Goal: Transaction & Acquisition: Purchase product/service

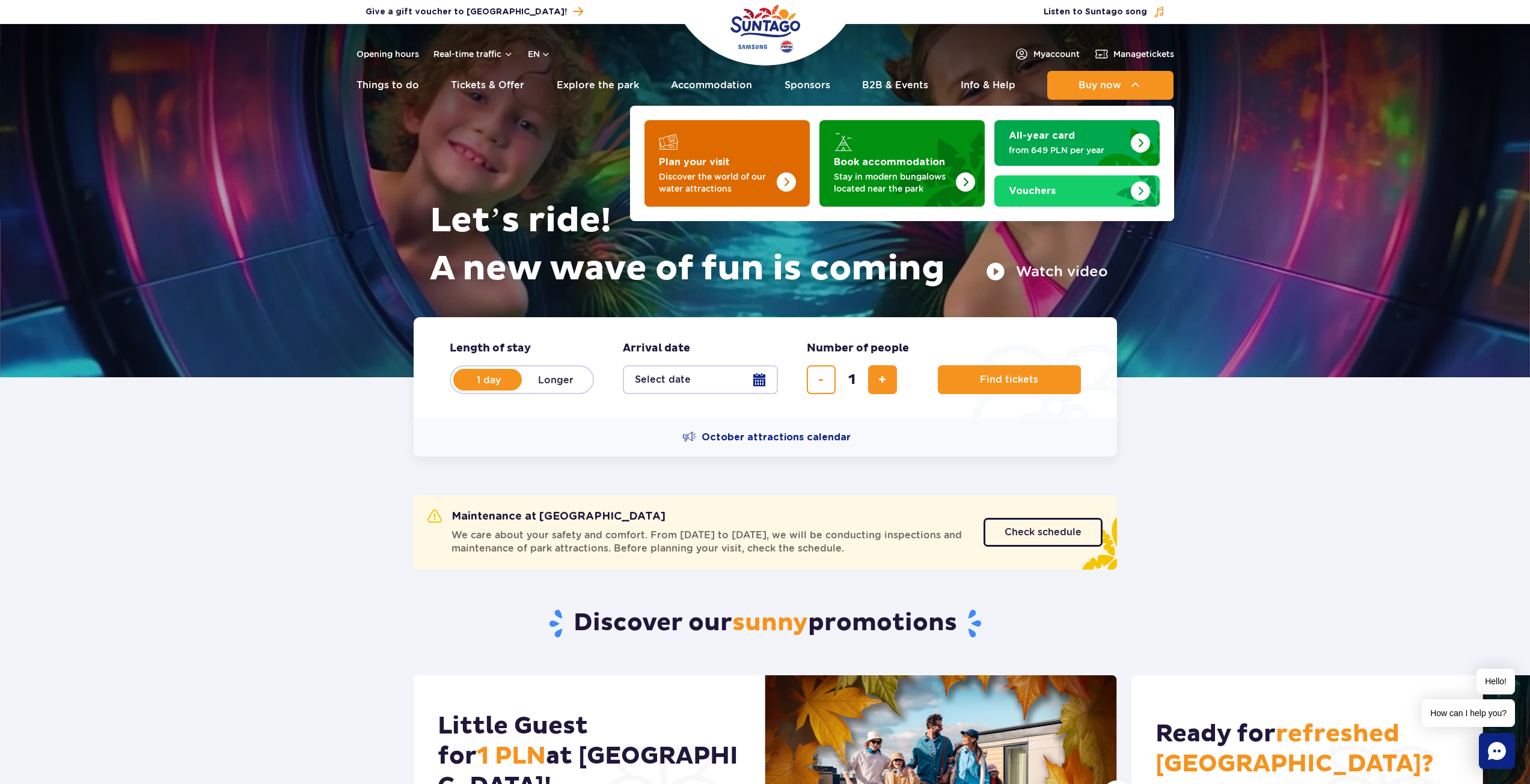
click at [746, 156] on img "Plan your visit" at bounding box center [762, 160] width 96 height 93
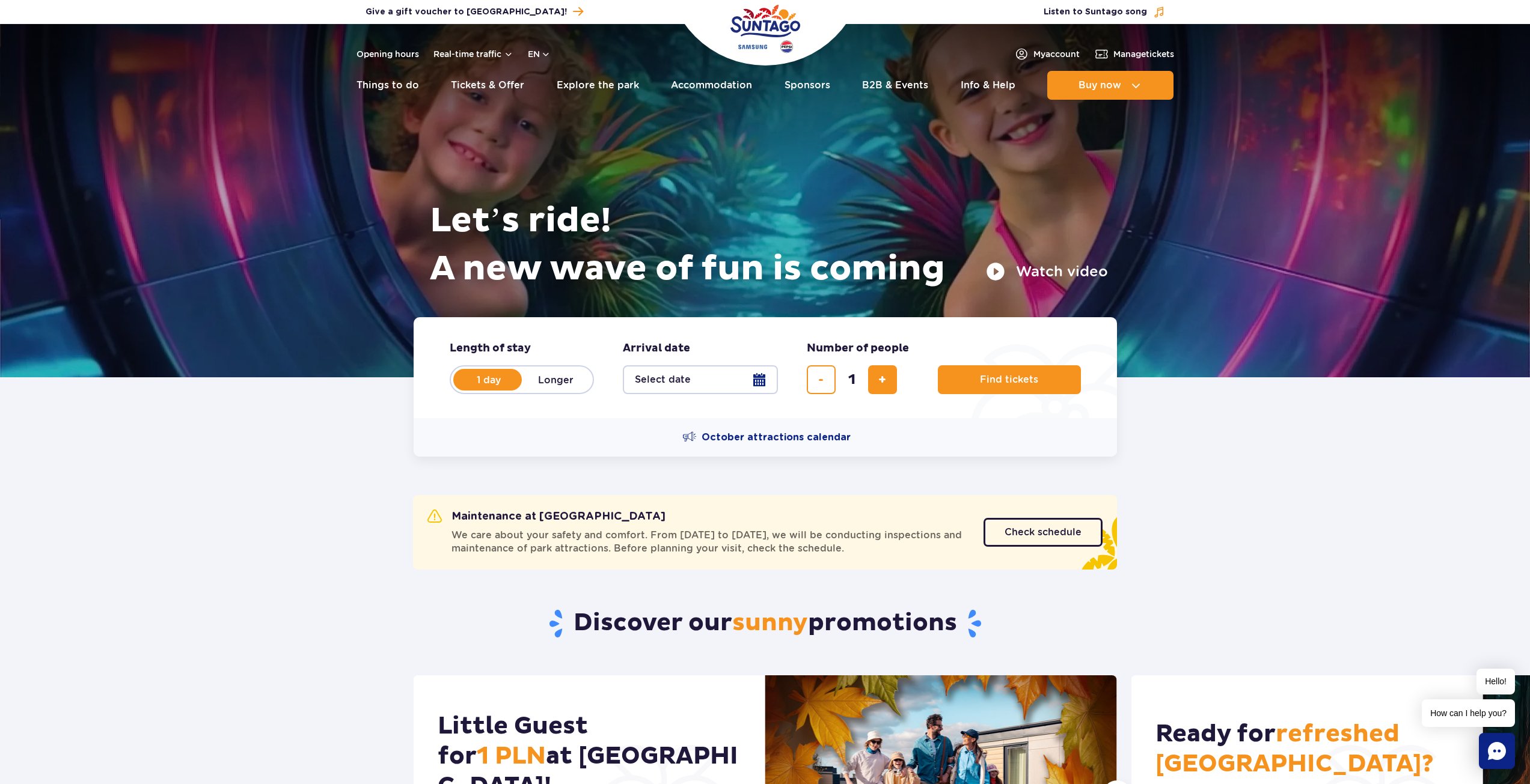
click at [699, 384] on button "Select date" at bounding box center [700, 380] width 155 height 29
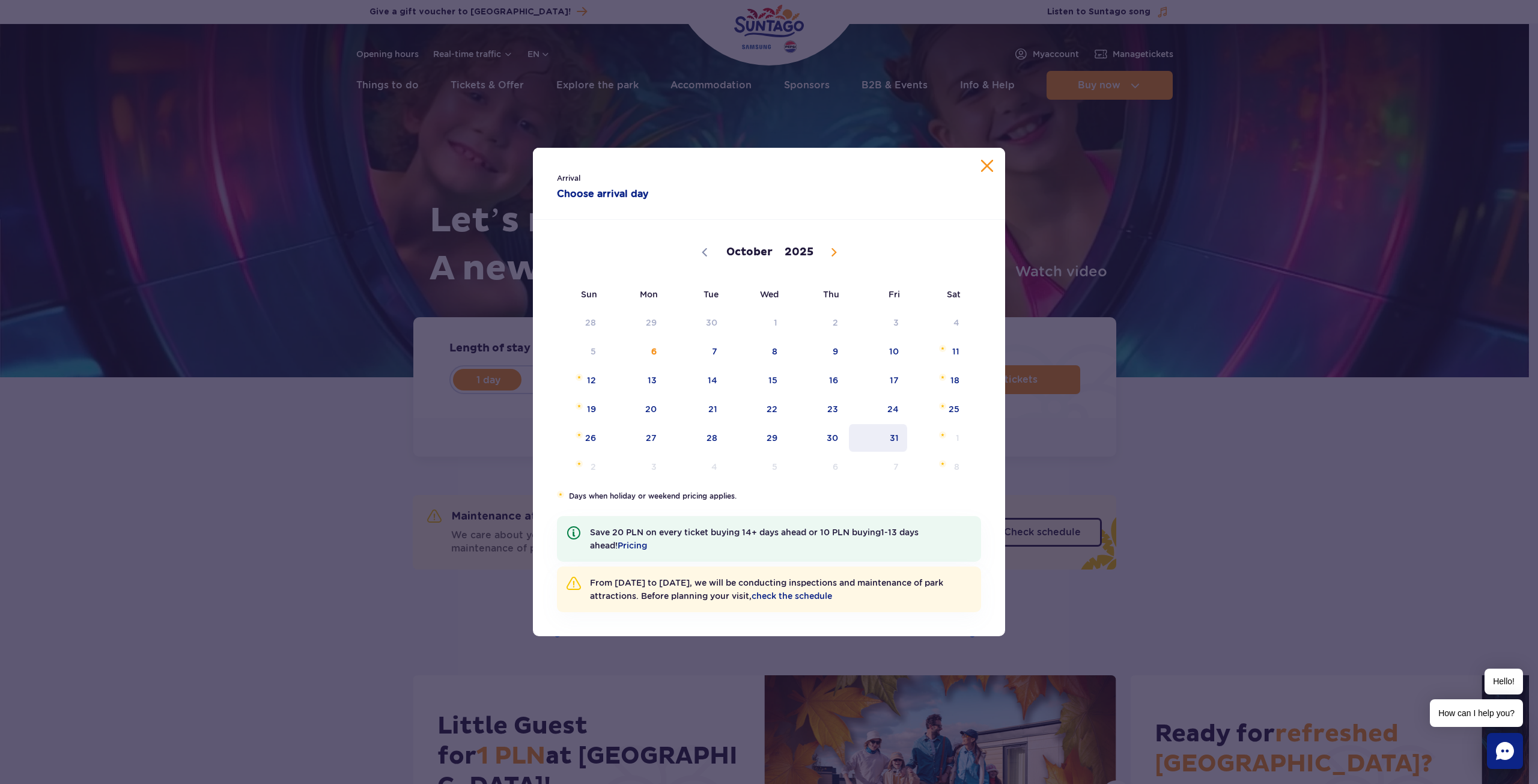
click at [884, 440] on span "31" at bounding box center [878, 437] width 60 height 27
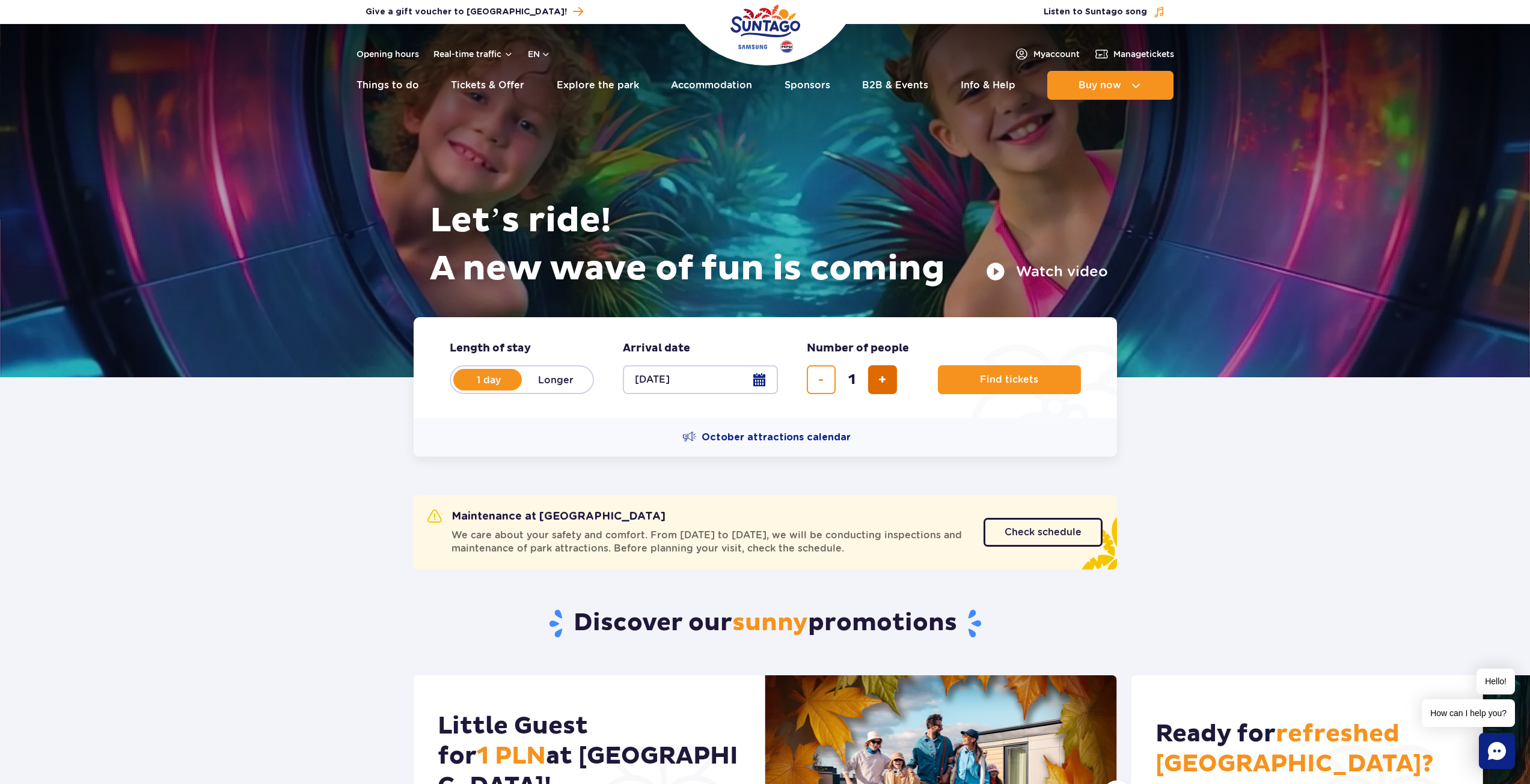
click at [870, 386] on button "add ticket" at bounding box center [883, 380] width 29 height 29
type input "2"
click at [1003, 385] on span "Find tickets" at bounding box center [1004, 379] width 58 height 11
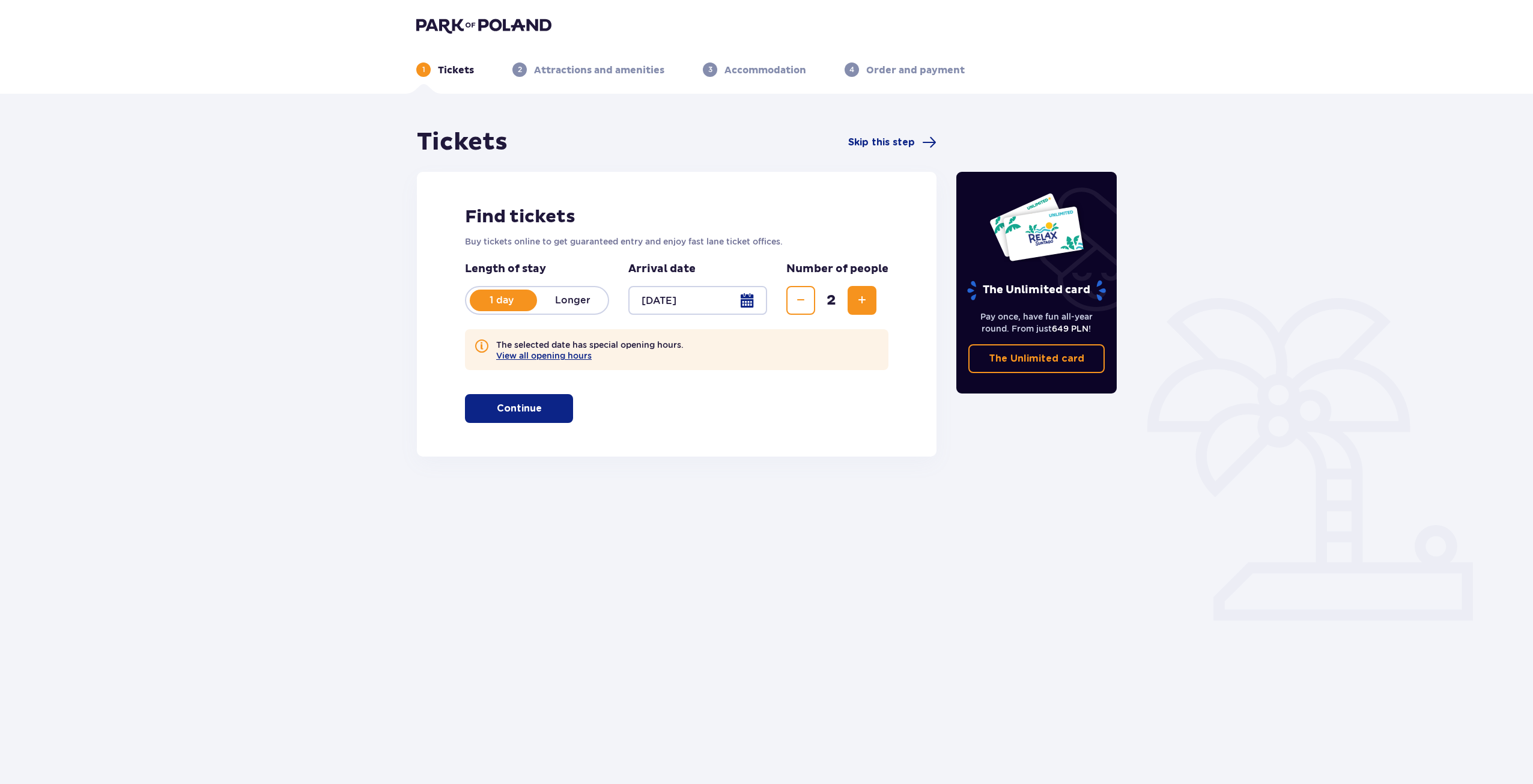
click at [542, 408] on span "button" at bounding box center [543, 408] width 15 height 15
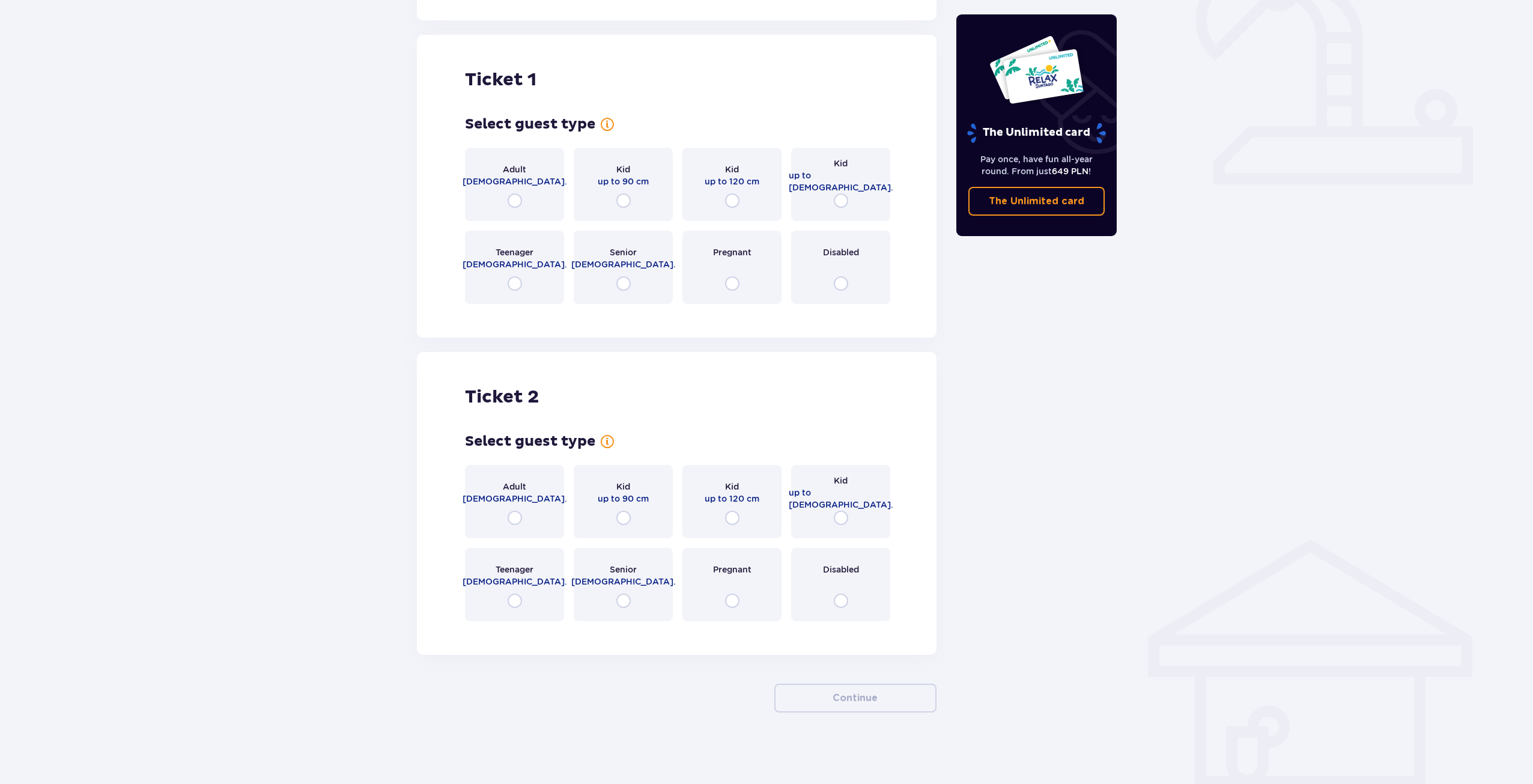
scroll to position [436, 0]
click at [517, 203] on input "radio" at bounding box center [514, 200] width 15 height 15
radio input "true"
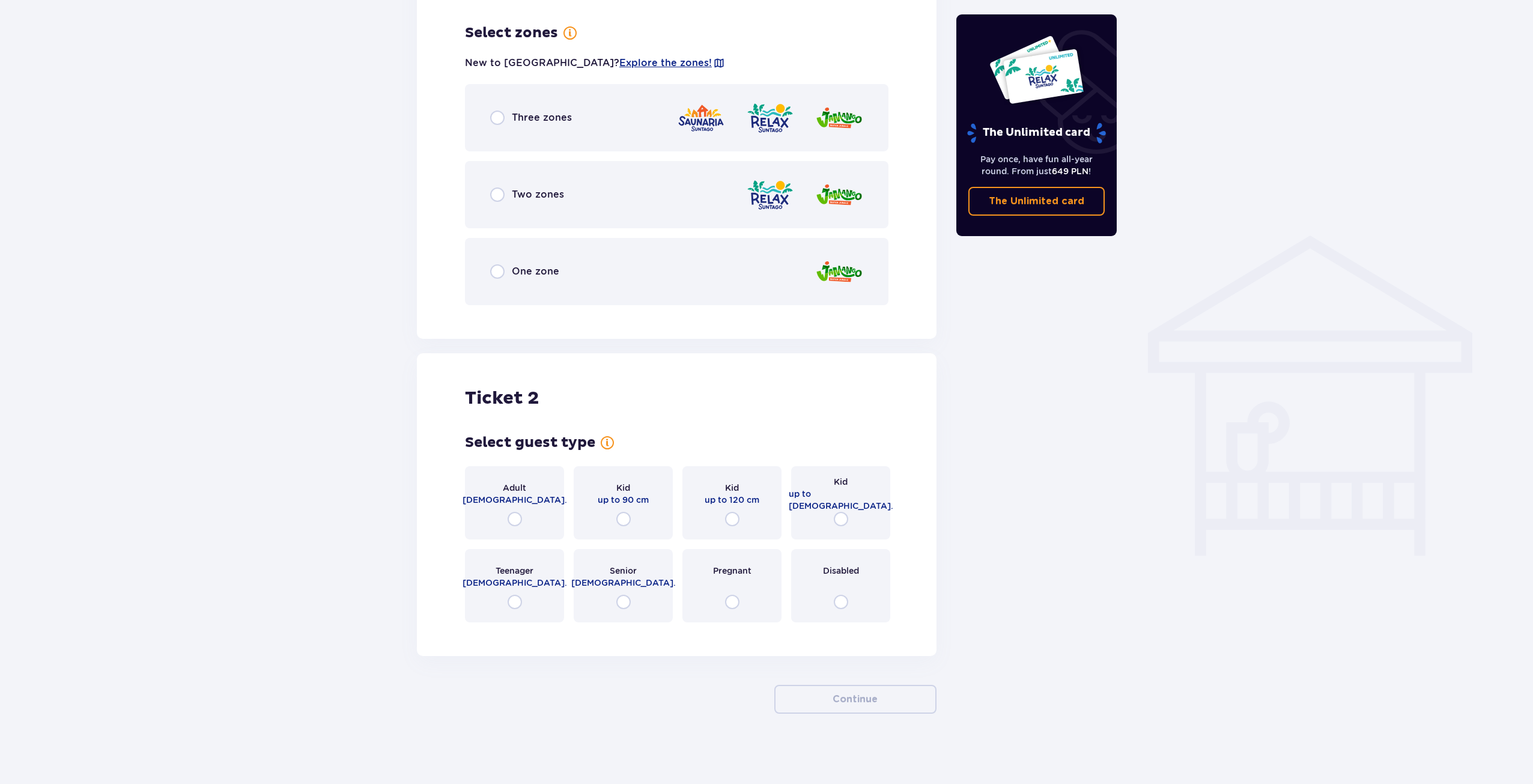
scroll to position [742, 0]
click at [513, 127] on div "Three zones" at bounding box center [676, 116] width 424 height 67
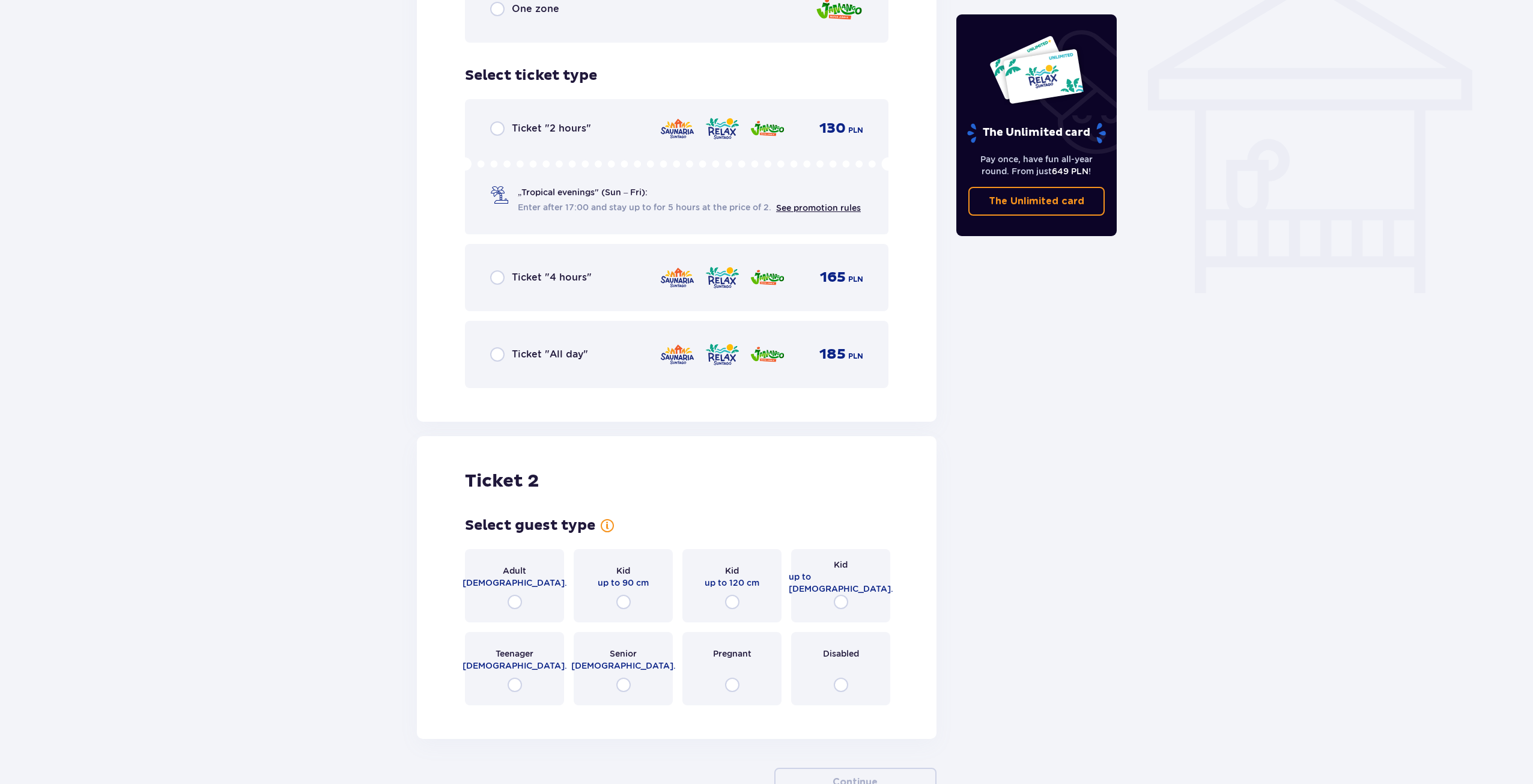
scroll to position [994, 0]
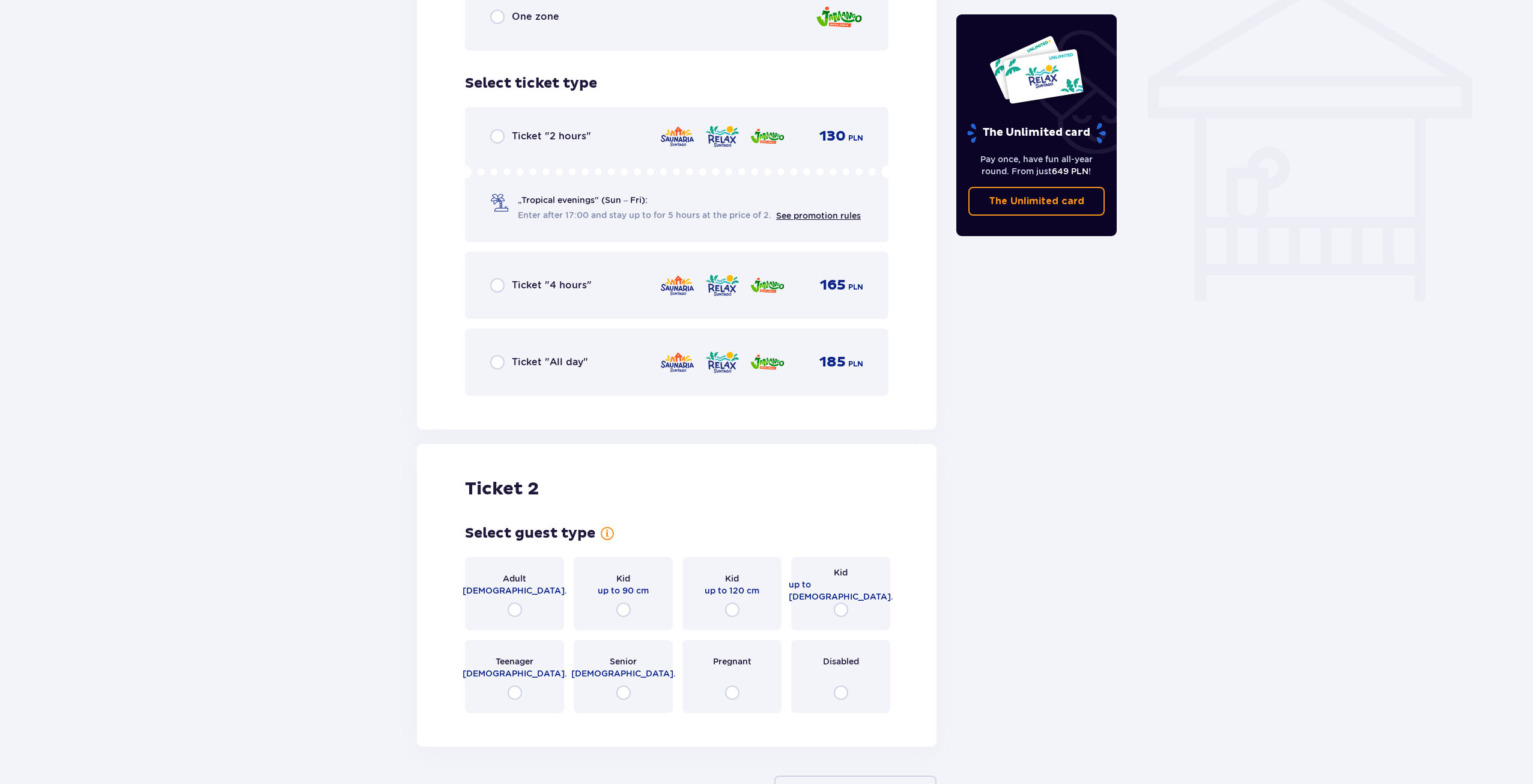
click at [513, 355] on div "Ticket "All day" 185 PLN" at bounding box center [676, 362] width 373 height 25
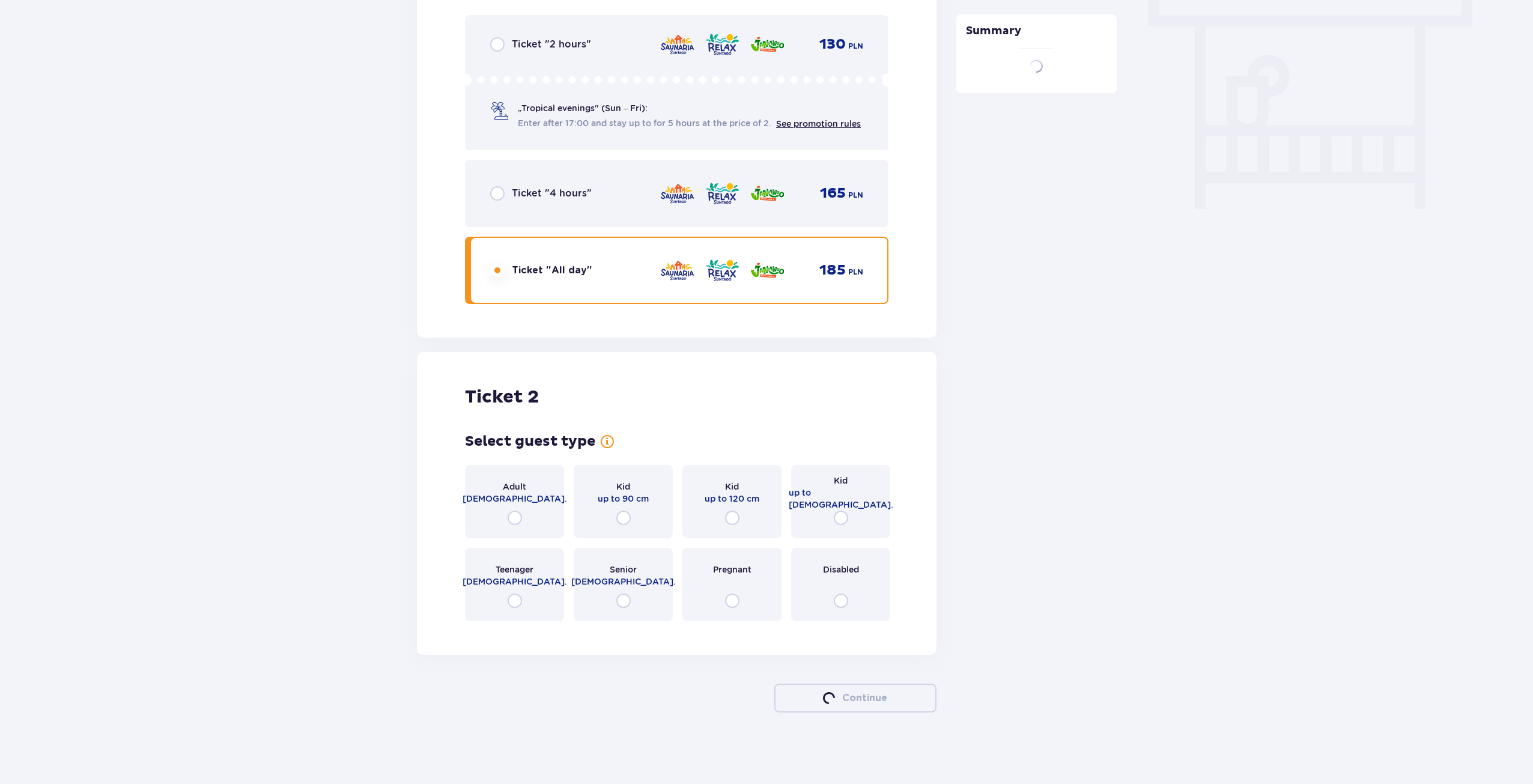
scroll to position [1087, 0]
click at [524, 516] on div "Adult 18 - 65 y.o." at bounding box center [514, 501] width 99 height 73
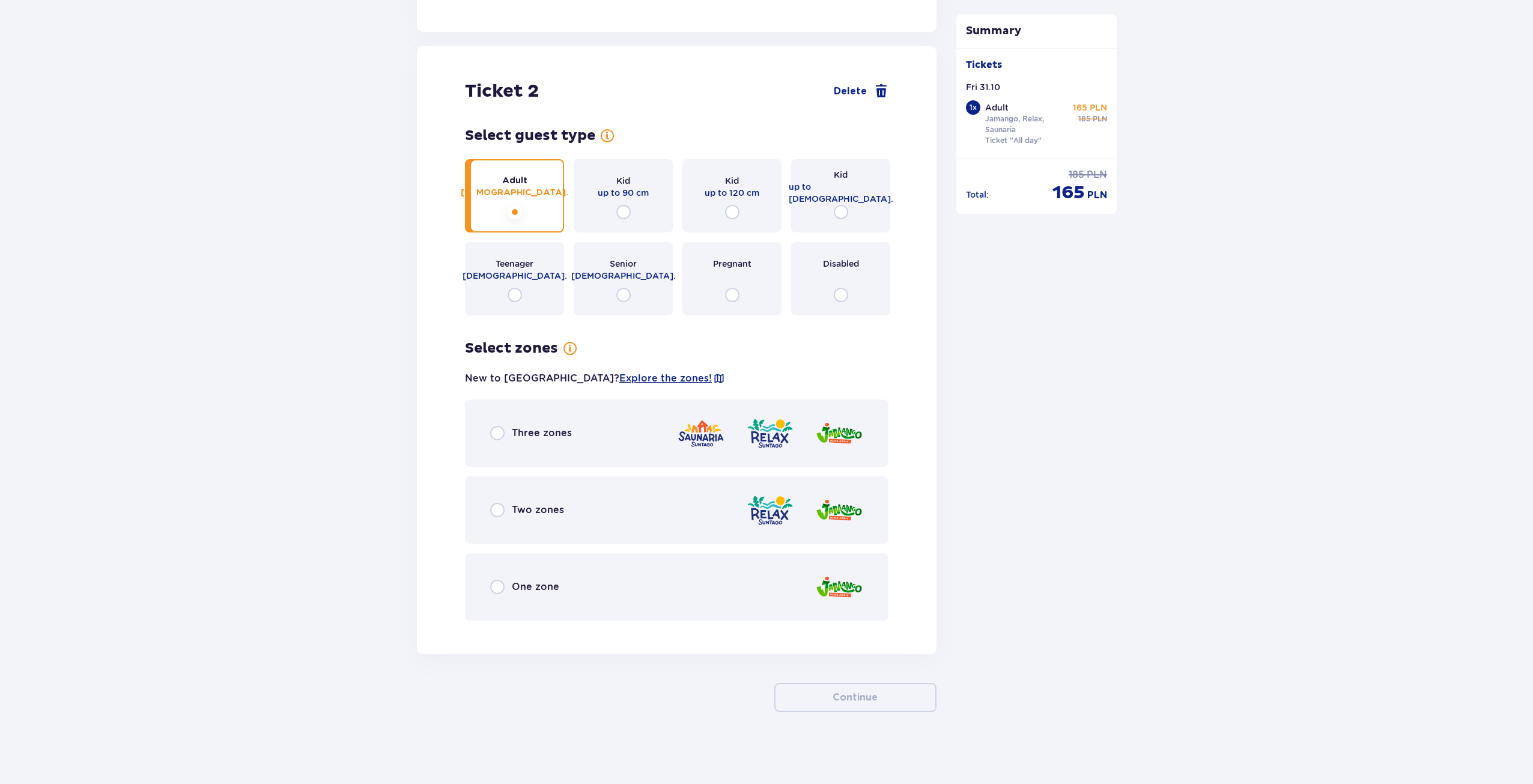
click at [516, 433] on span "Three zones" at bounding box center [542, 433] width 60 height 14
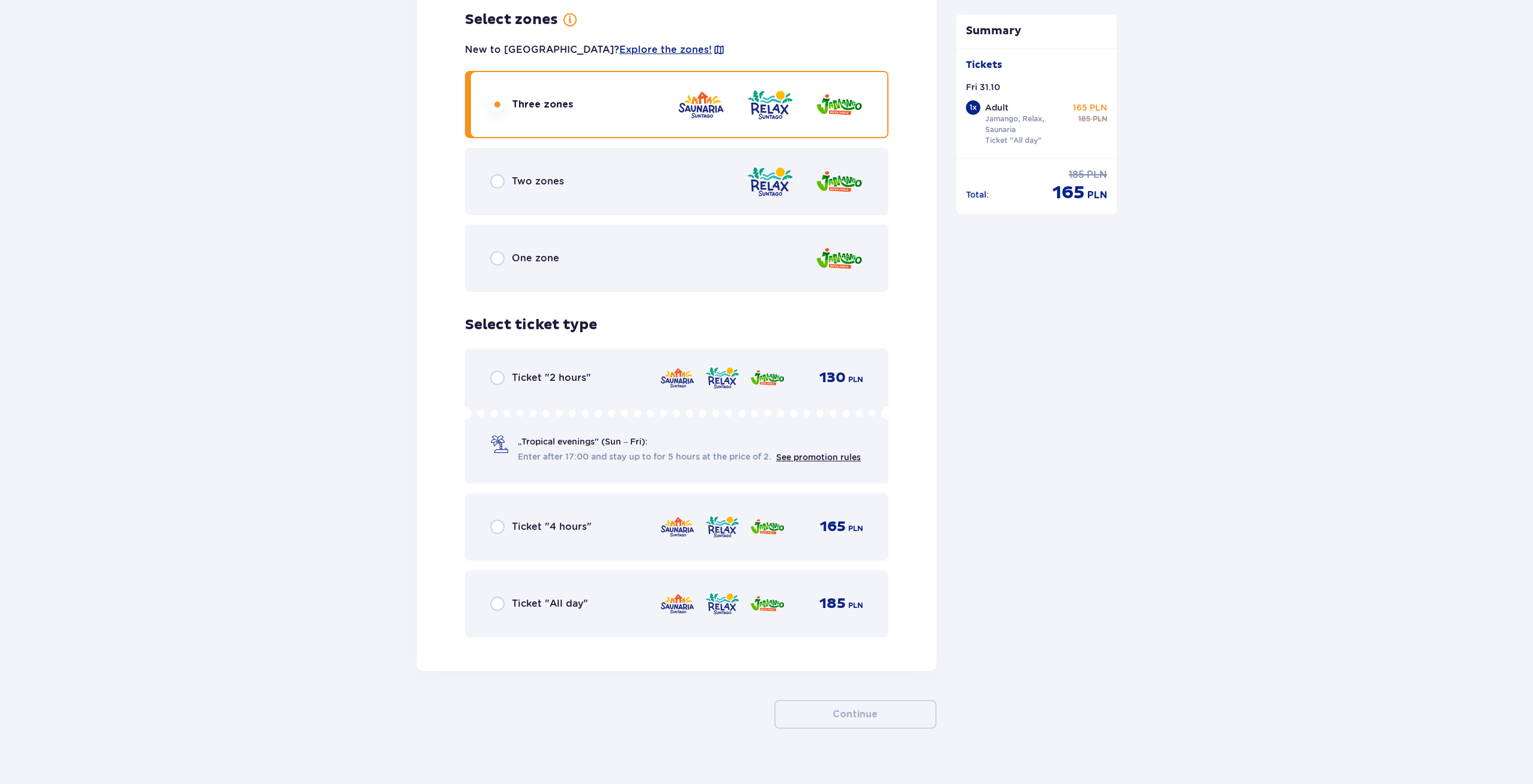
scroll to position [1737, 0]
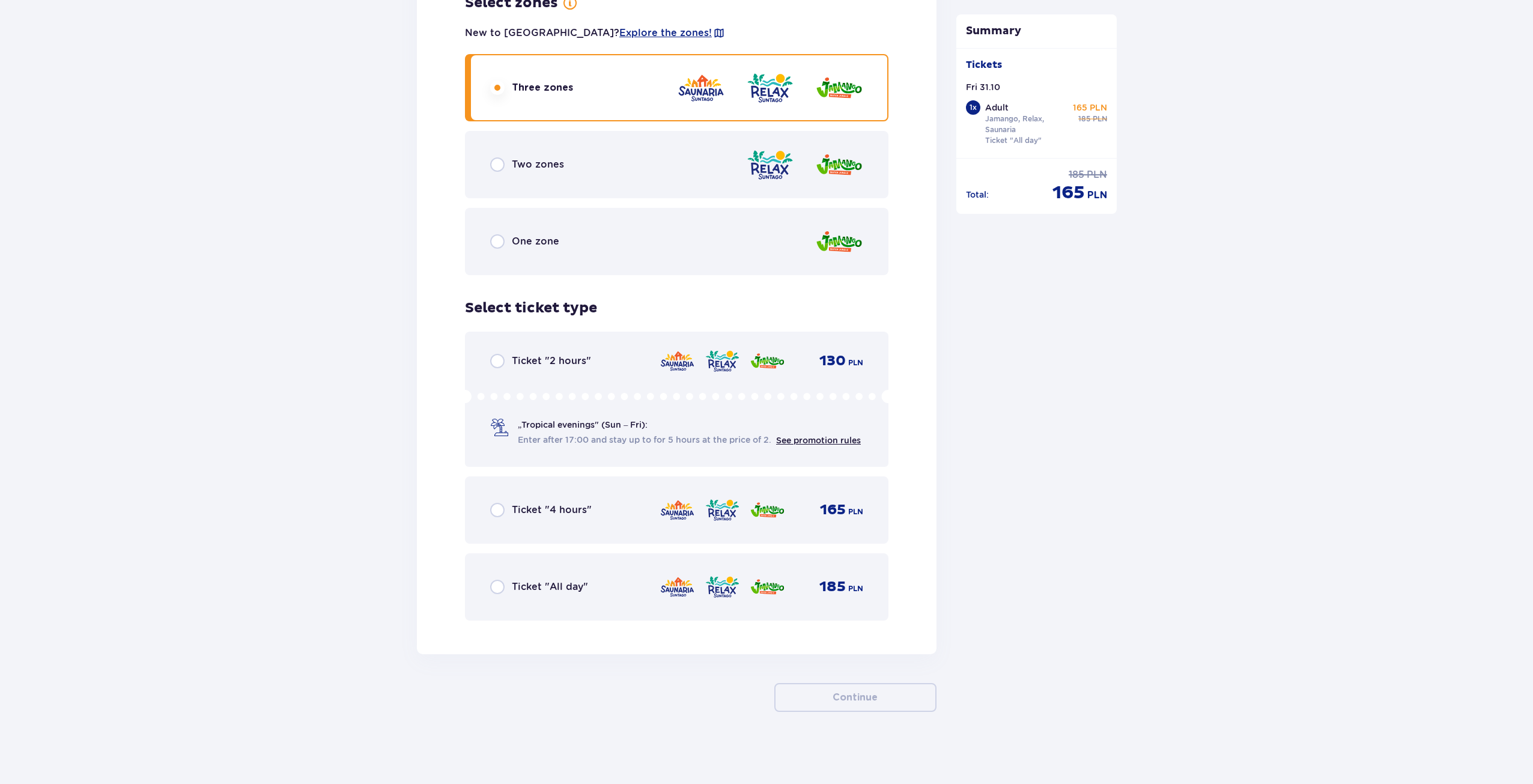
click at [504, 580] on input "radio" at bounding box center [497, 586] width 15 height 15
radio input "true"
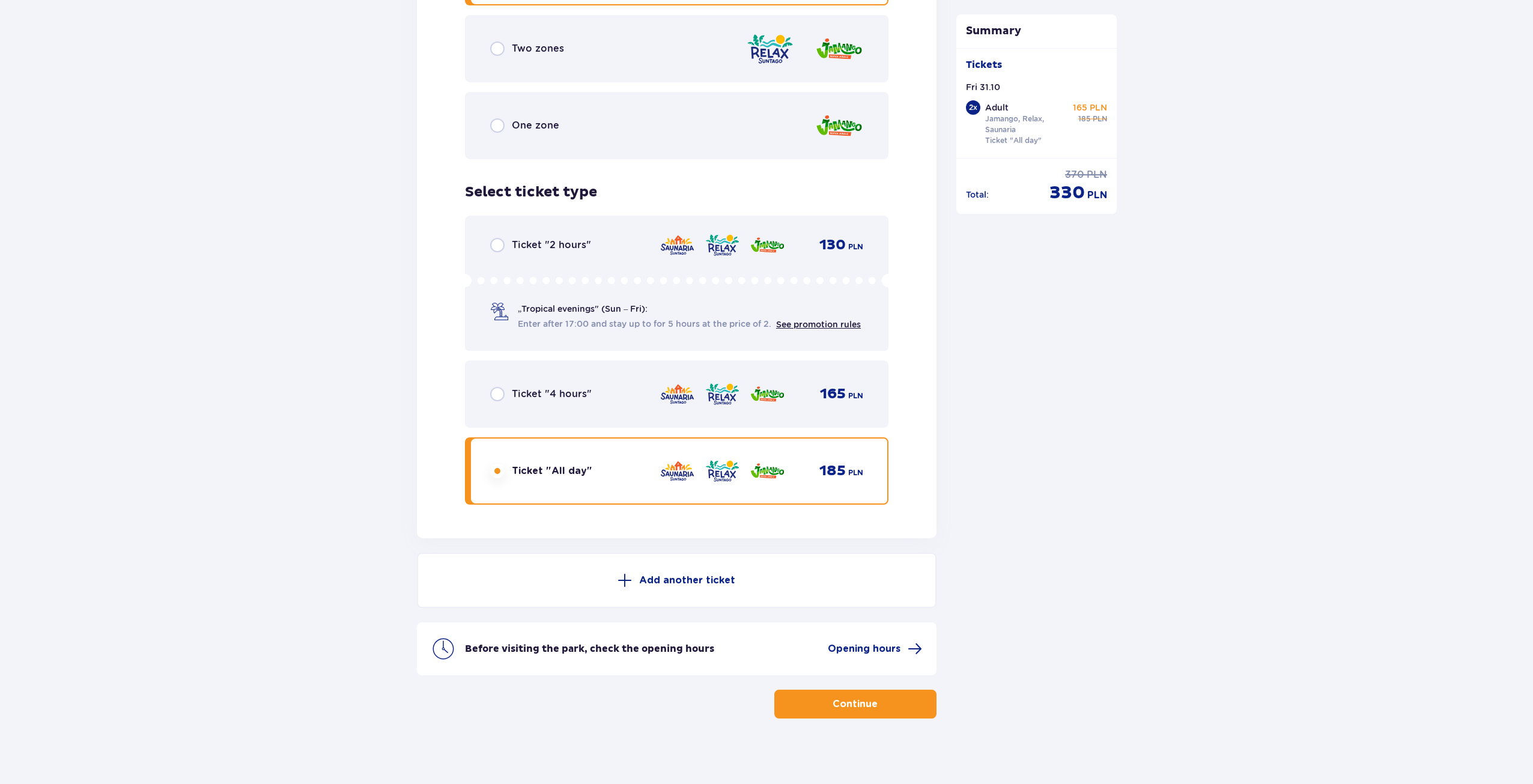
scroll to position [1860, 0]
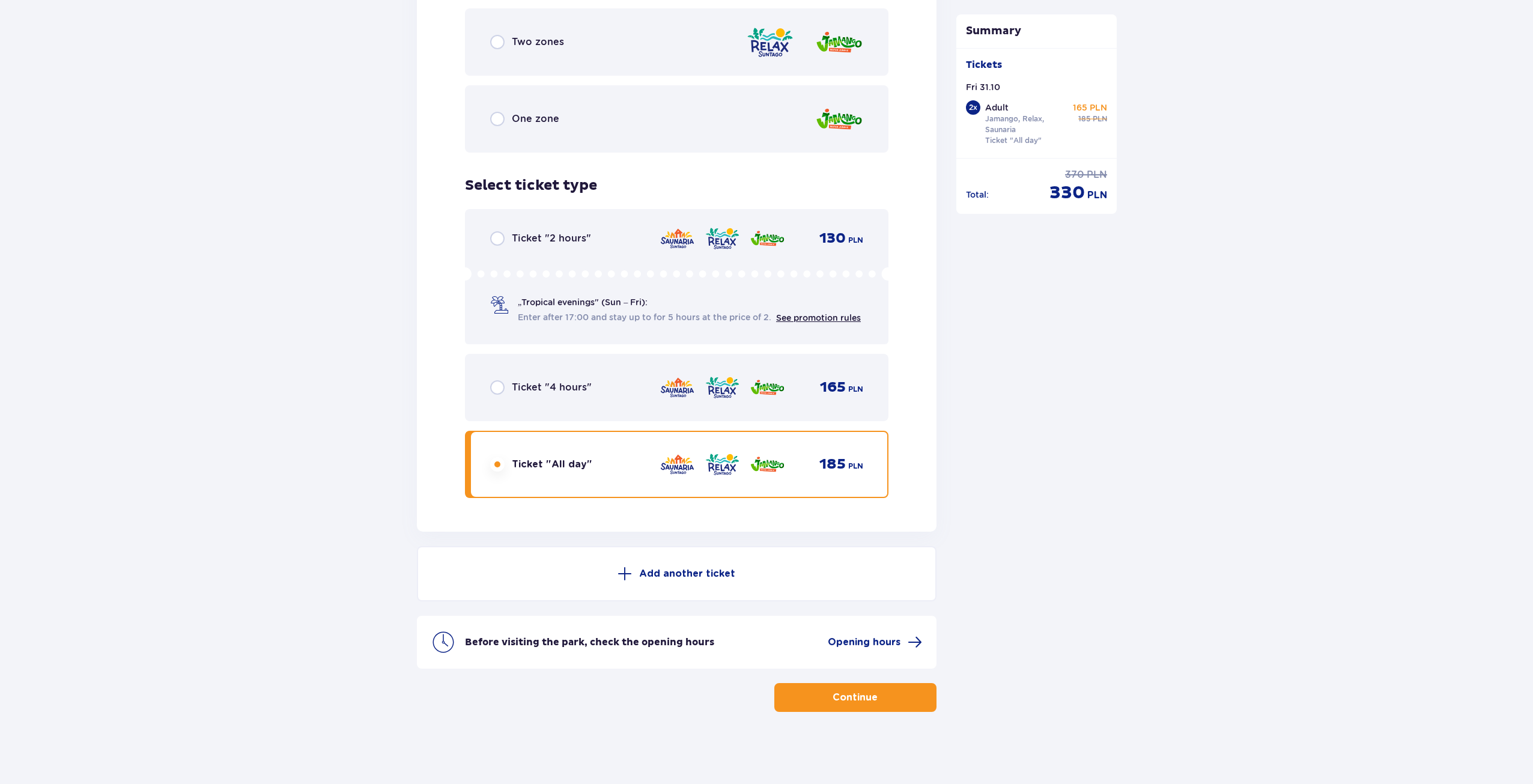
click at [833, 694] on p "Continue" at bounding box center [855, 697] width 45 height 14
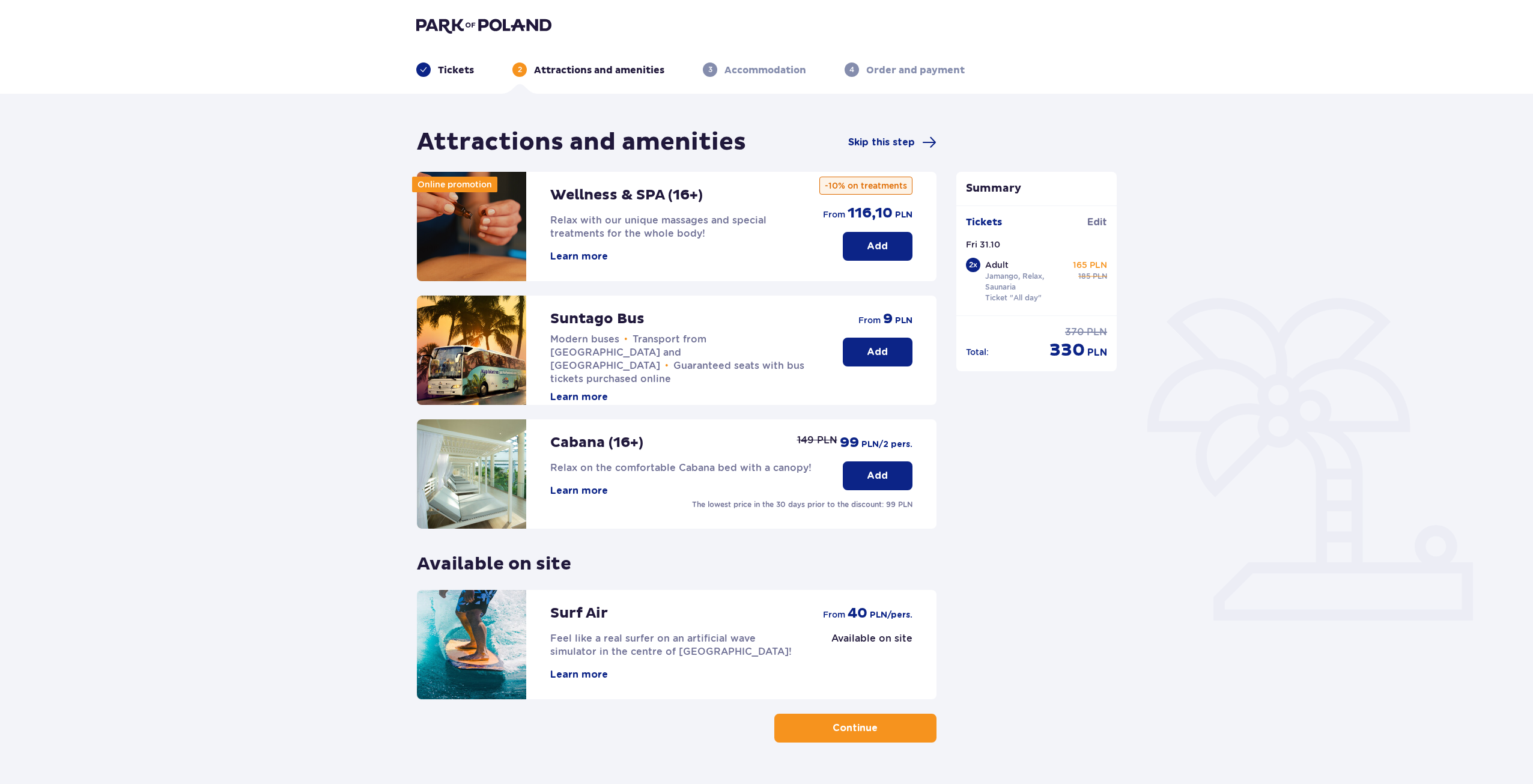
click at [845, 736] on button "Continue" at bounding box center [855, 728] width 163 height 29
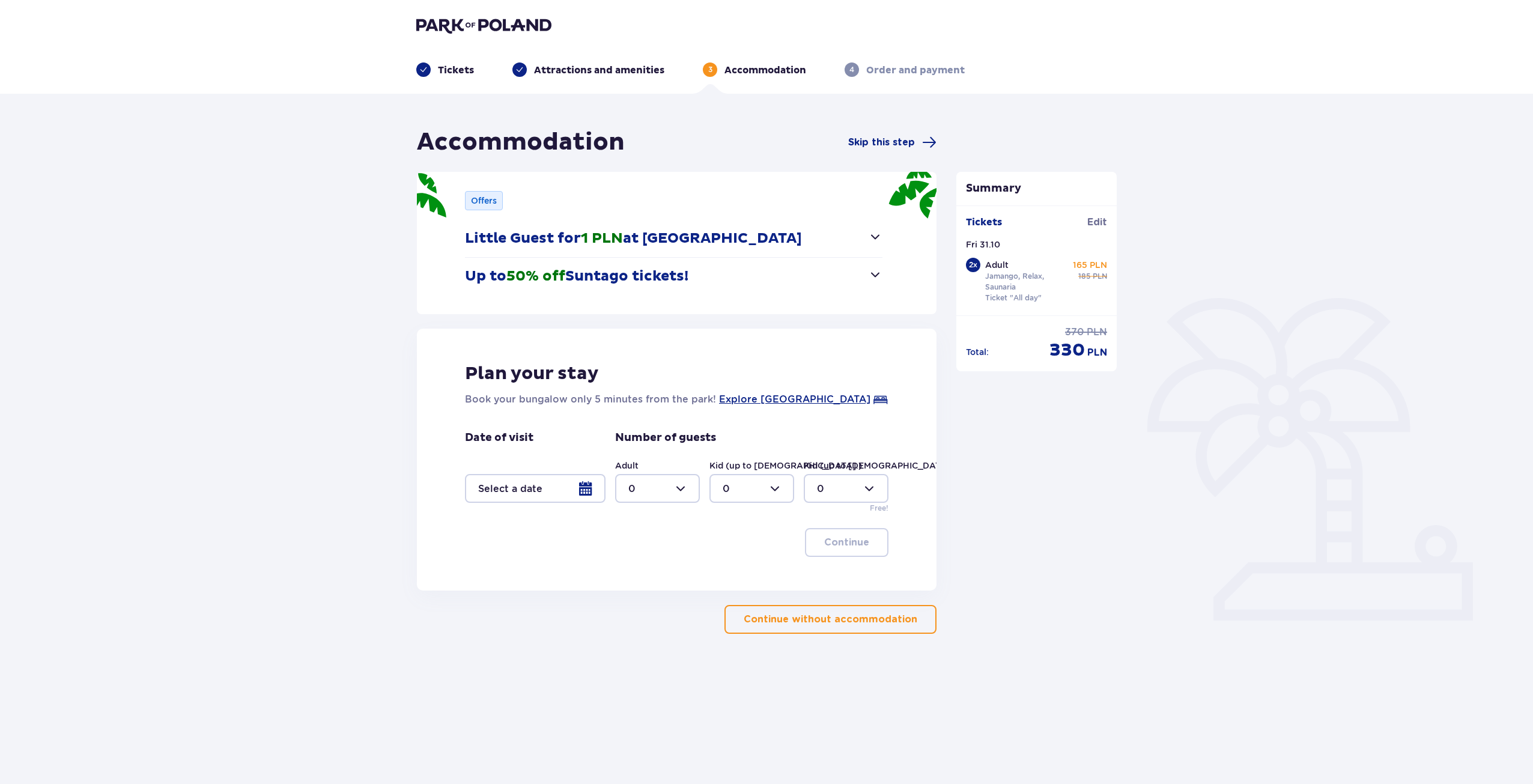
click at [822, 622] on p "Continue without accommodation" at bounding box center [831, 619] width 173 height 14
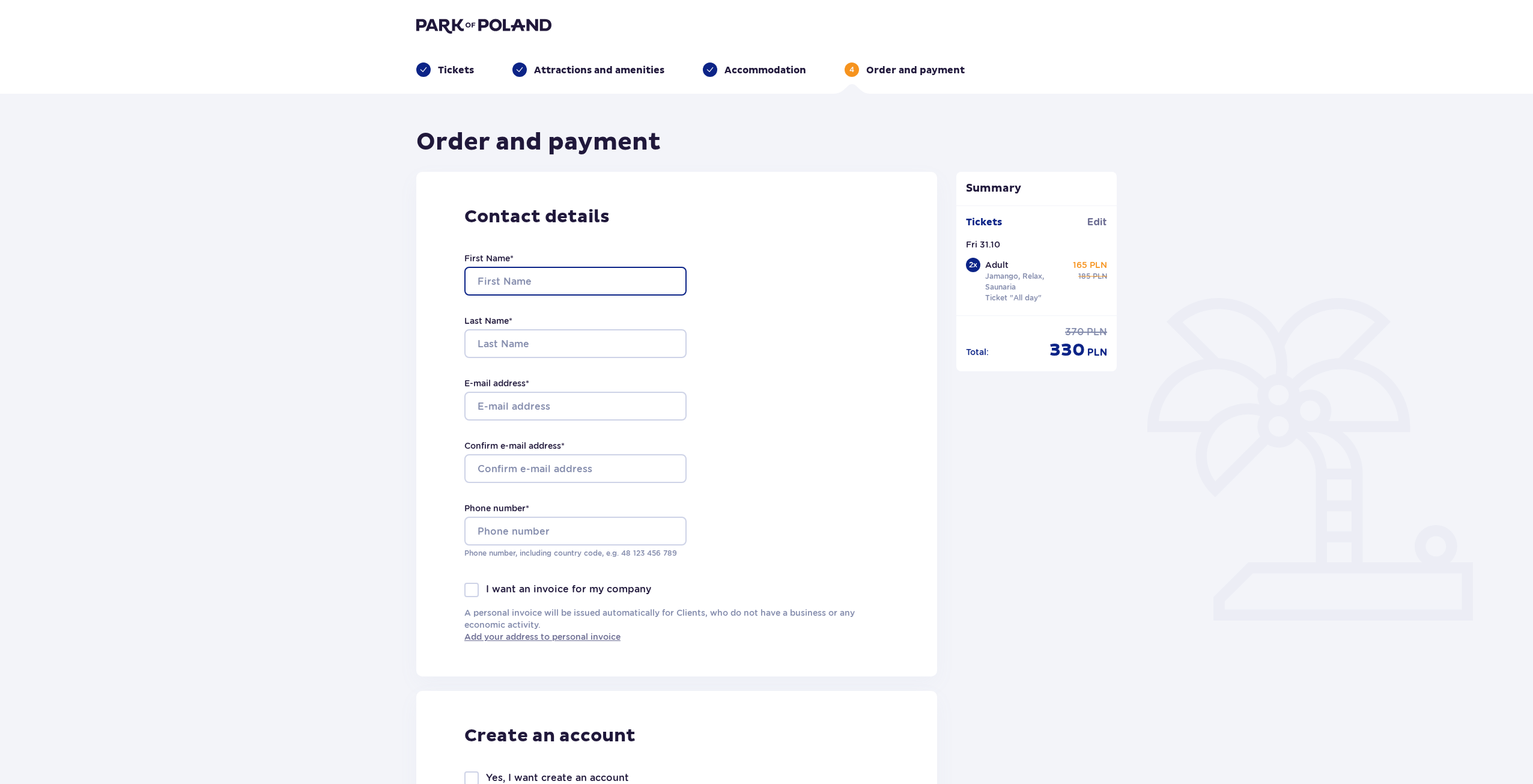
click at [559, 276] on input "First Name *" at bounding box center [576, 281] width 222 height 29
type input "Tomas"
type input "Savickas"
type input "[EMAIL_ADDRESS][DOMAIN_NAME]"
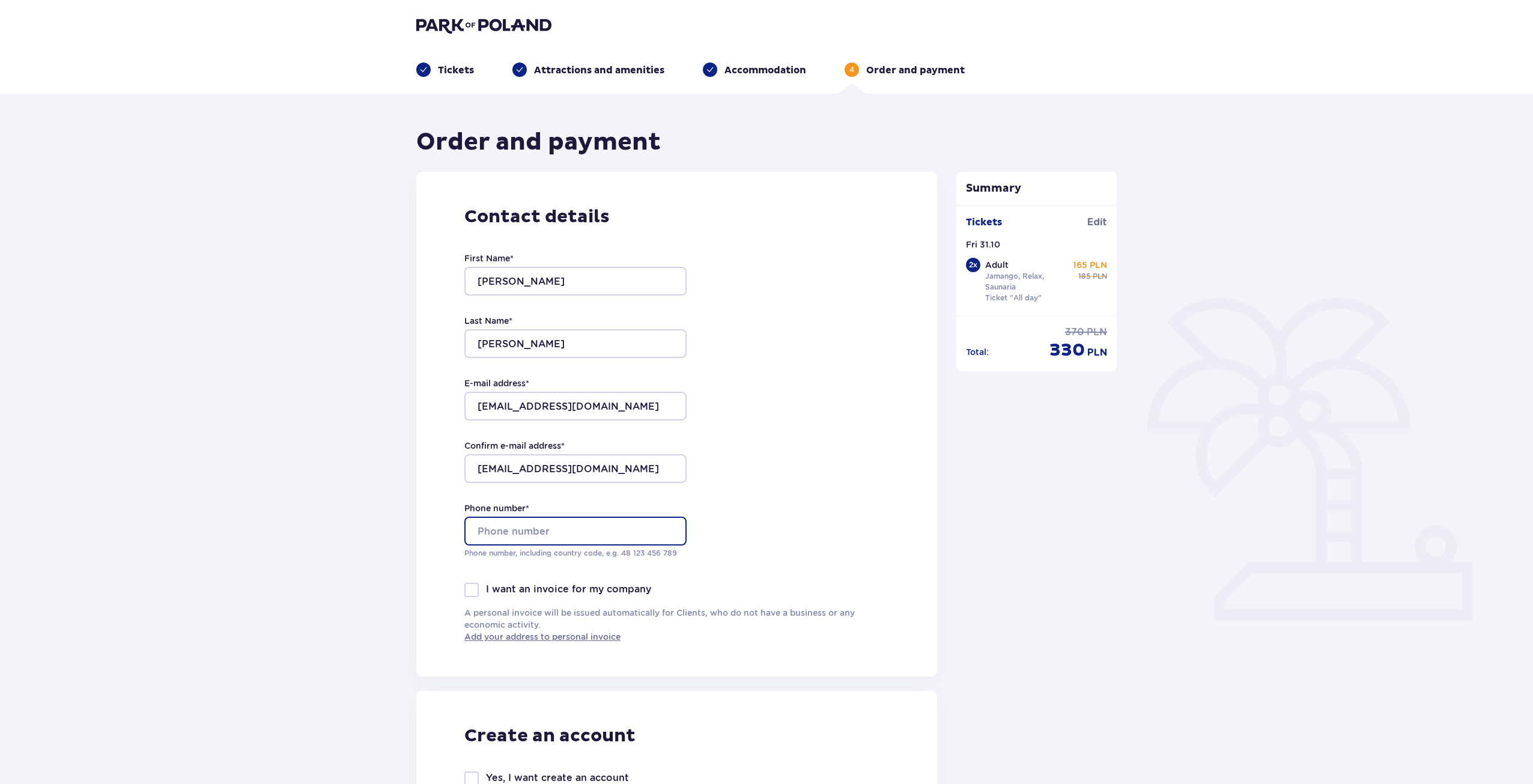
type input "606276155"
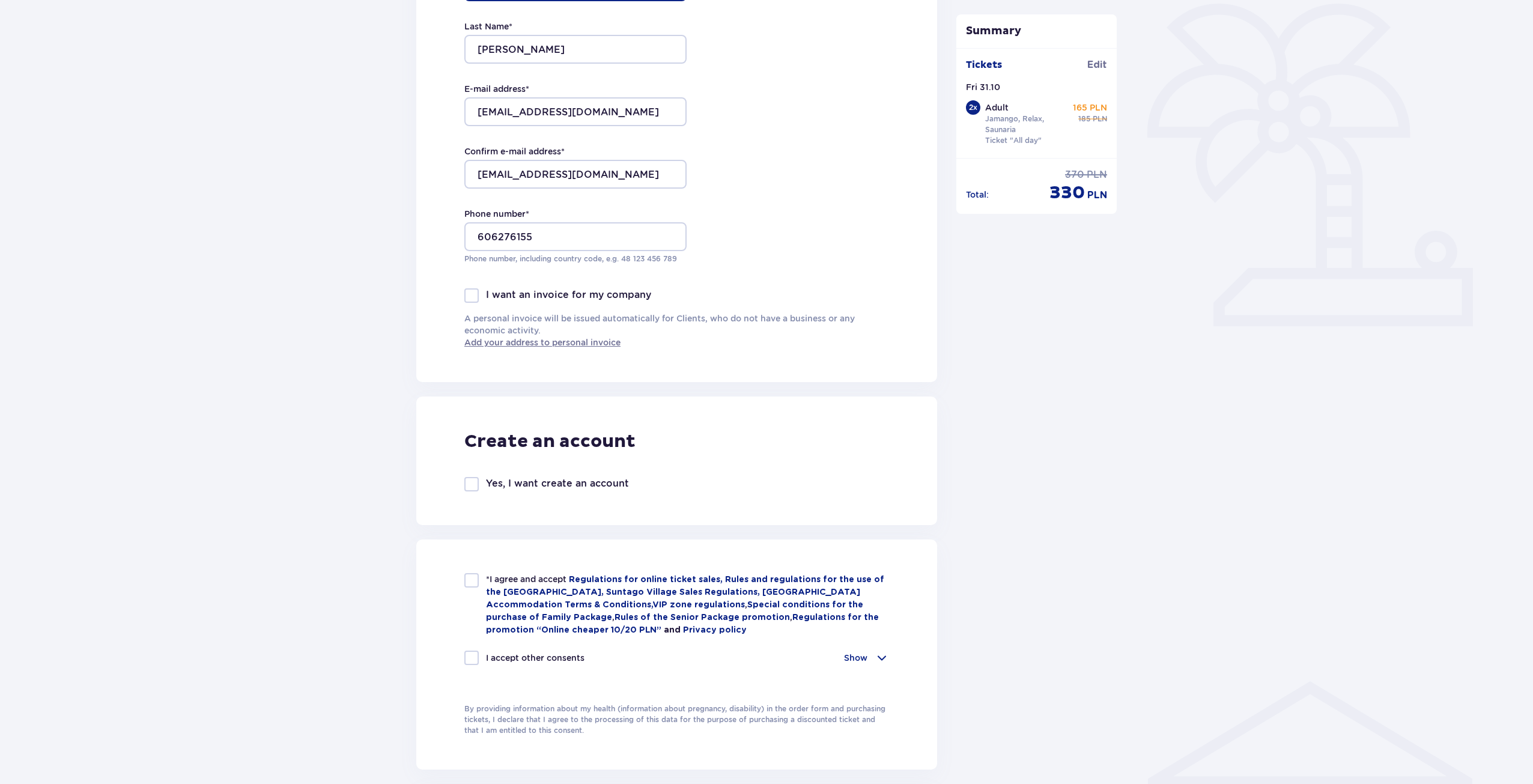
scroll to position [360, 0]
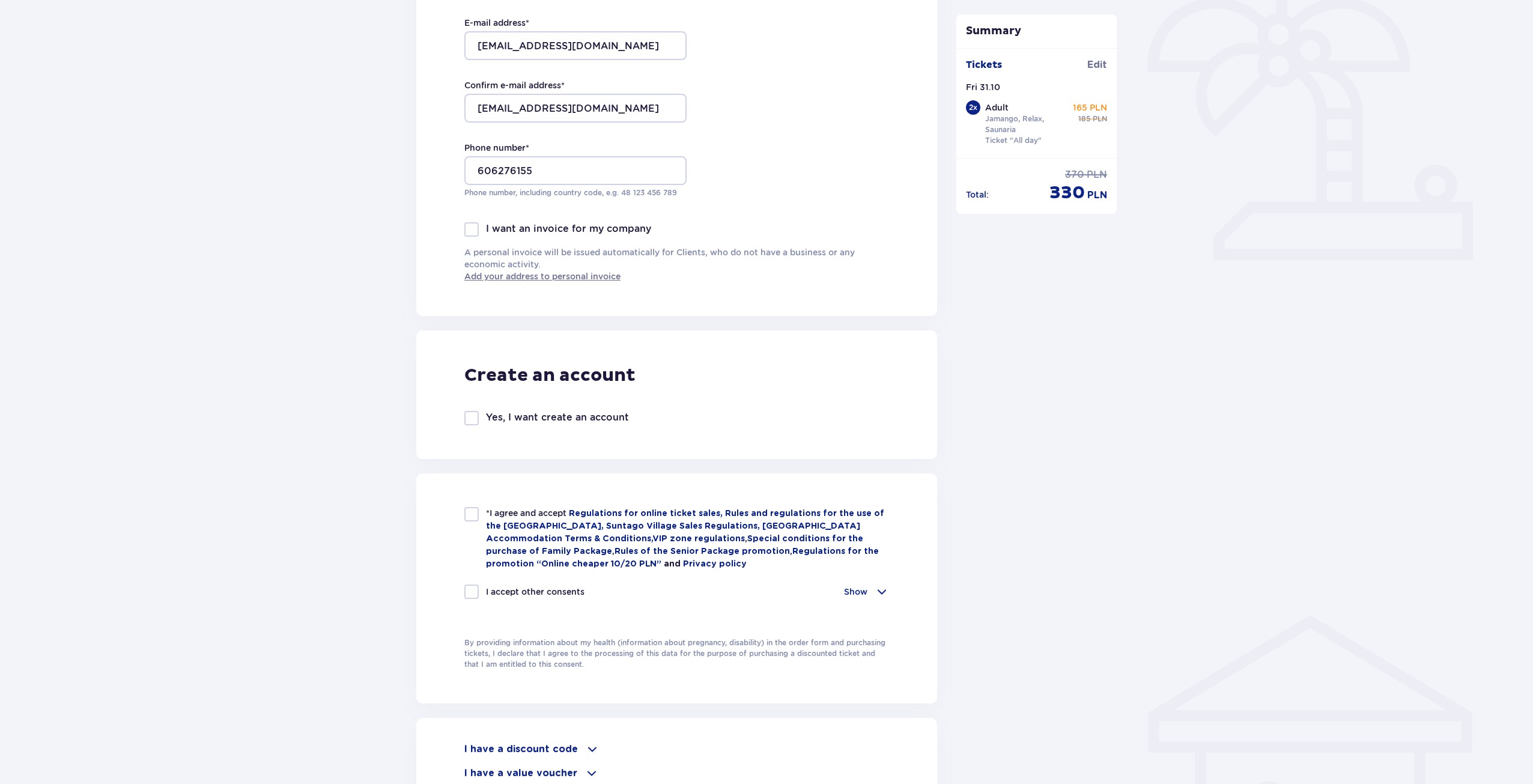
click at [471, 516] on div at bounding box center [471, 514] width 15 height 15
checkbox input "true"
click at [479, 588] on div "I accept other consents" at bounding box center [524, 591] width 120 height 15
checkbox input "true"
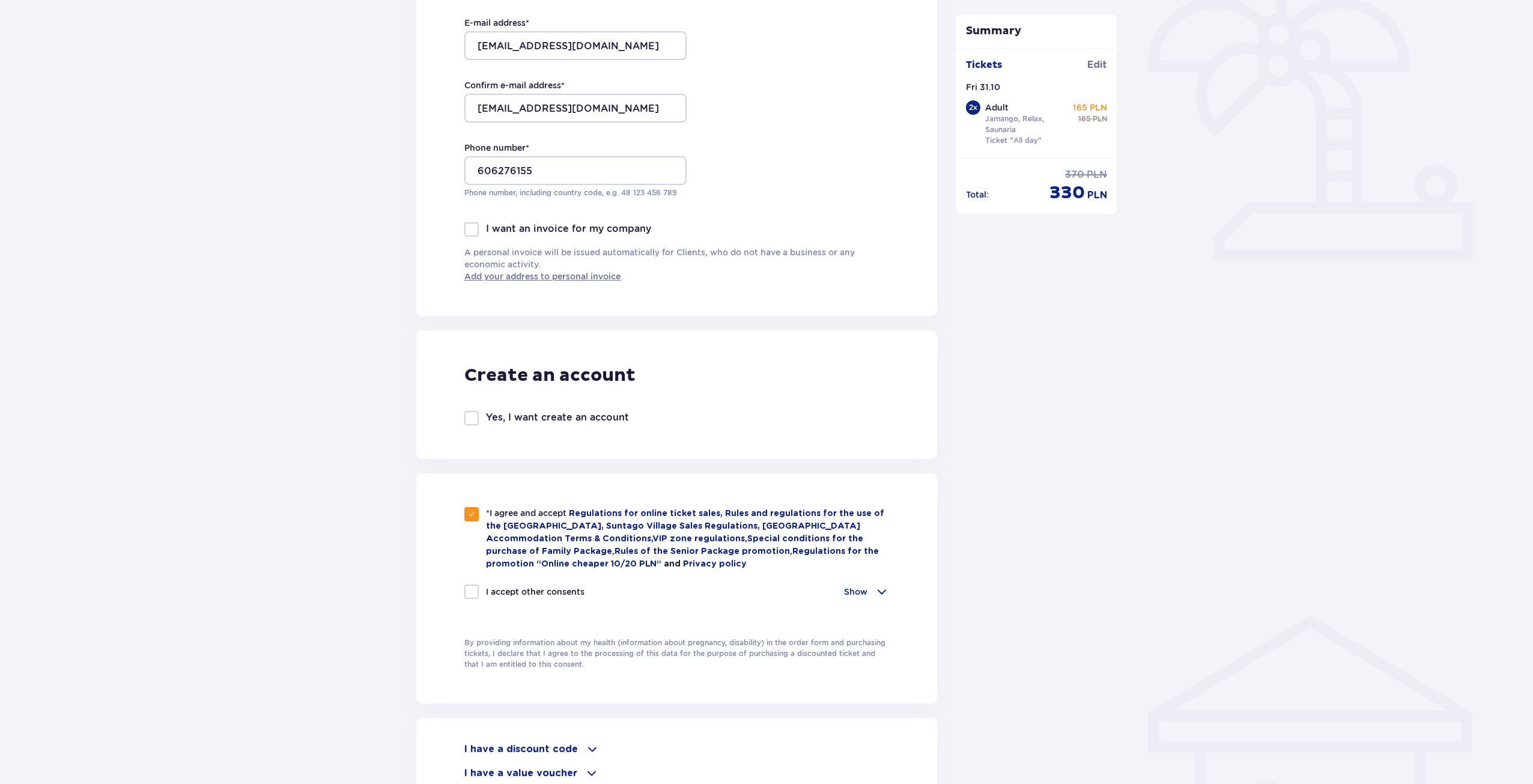
checkbox input "true"
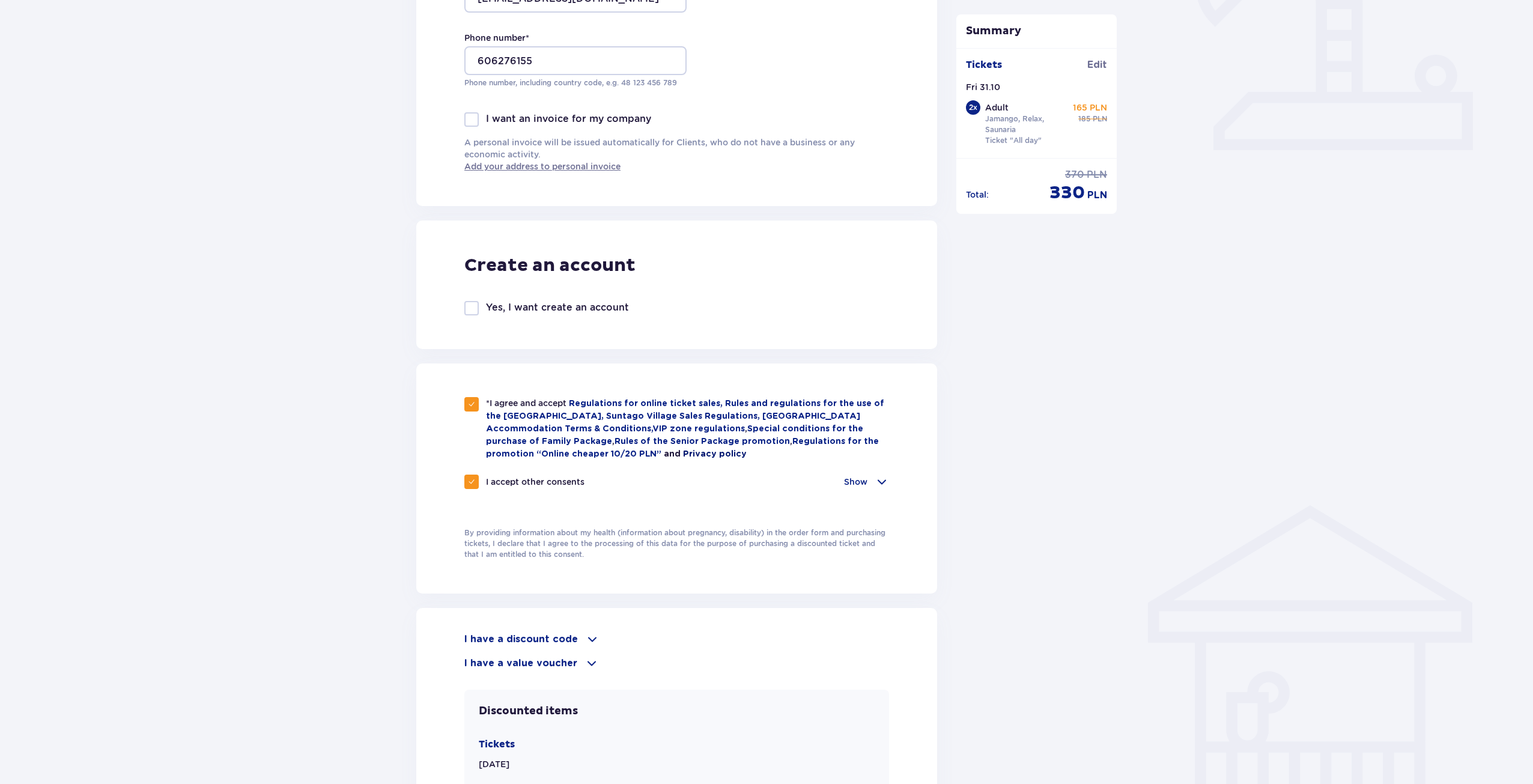
scroll to position [541, 0]
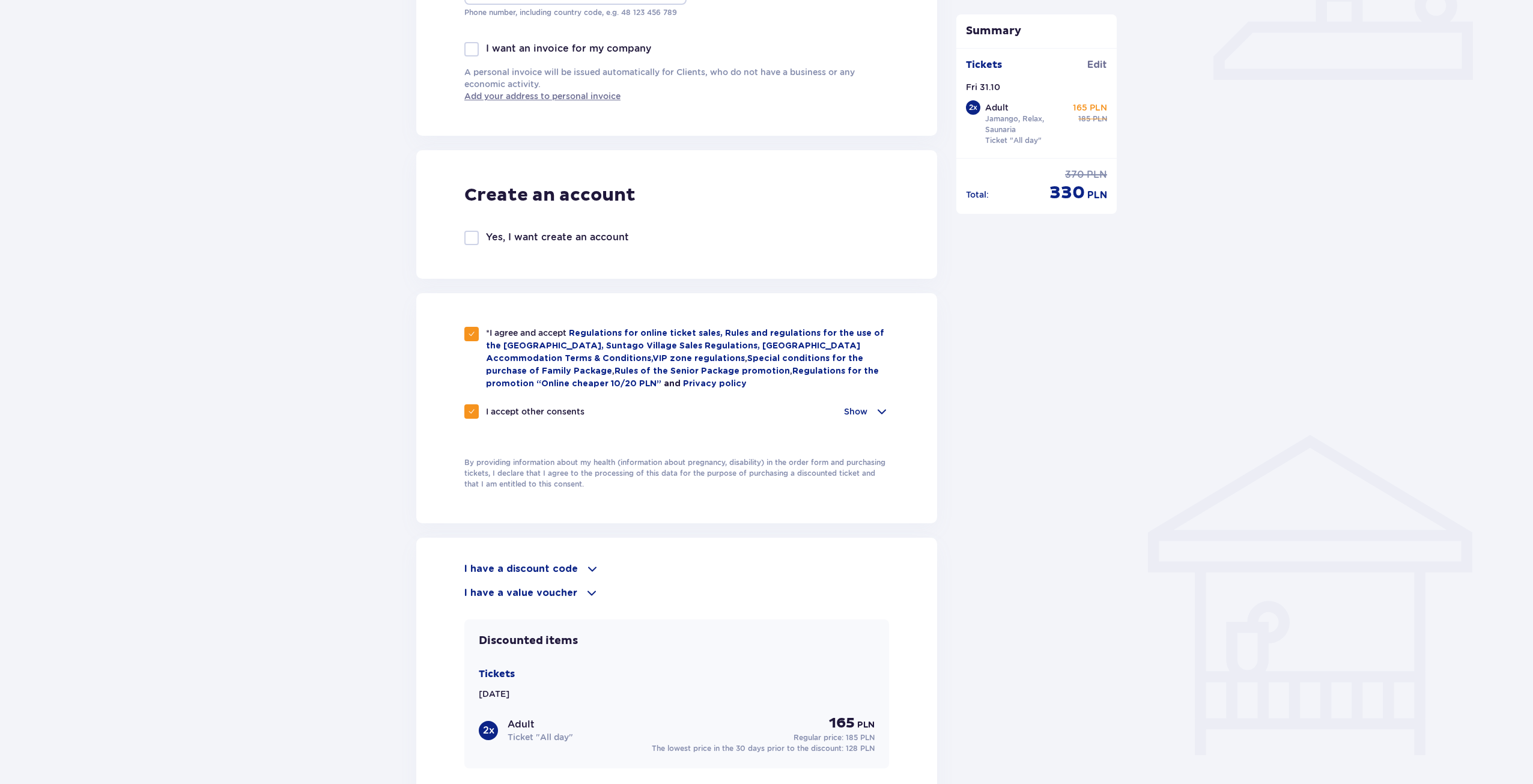
click at [572, 565] on p "I have a discount code" at bounding box center [521, 569] width 114 height 14
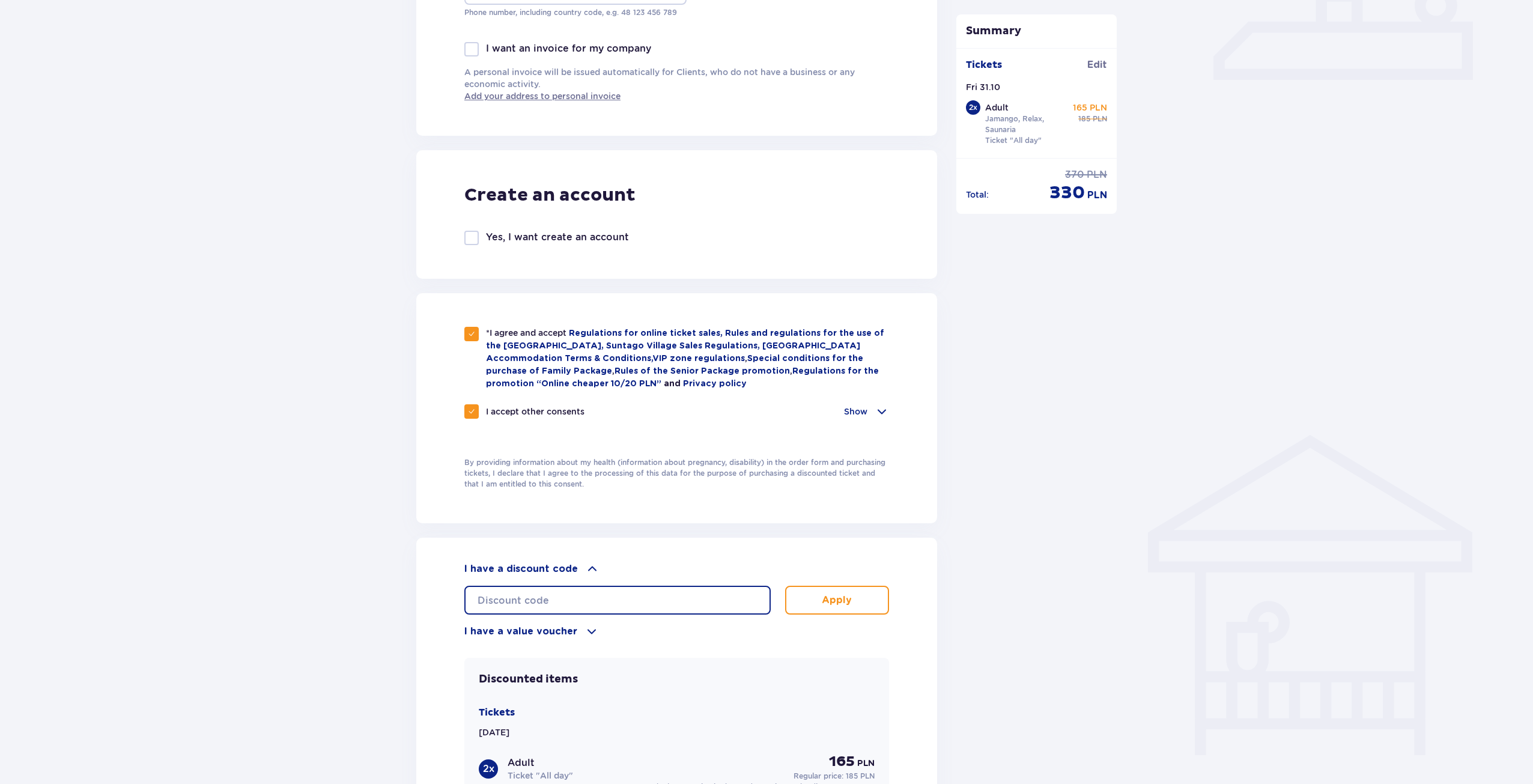
click at [567, 590] on input "text" at bounding box center [617, 600] width 307 height 29
click at [547, 243] on div at bounding box center [766, 243] width 1533 height 0
click at [845, 600] on p "Apply" at bounding box center [837, 600] width 30 height 14
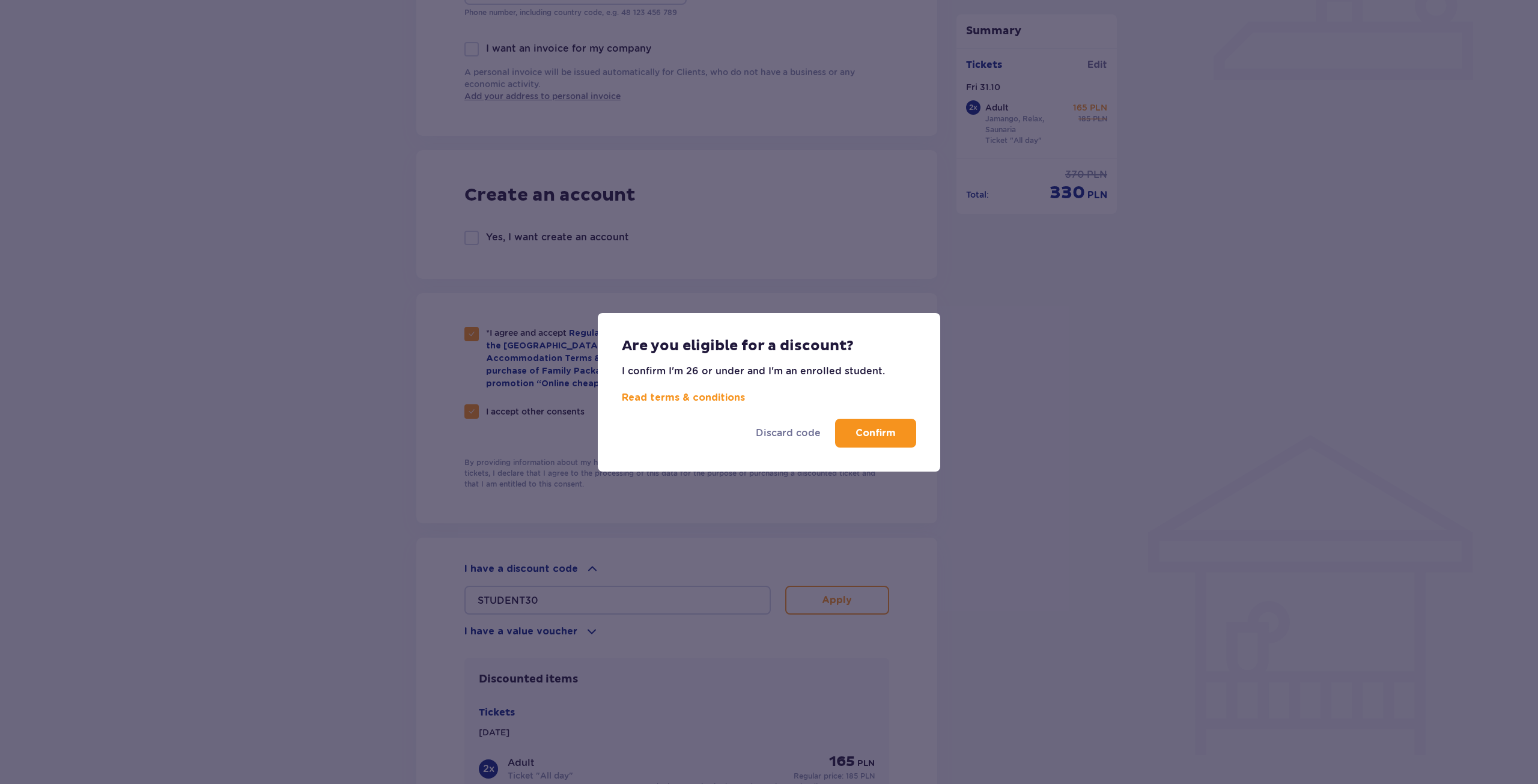
click at [887, 440] on button "Confirm" at bounding box center [875, 433] width 81 height 29
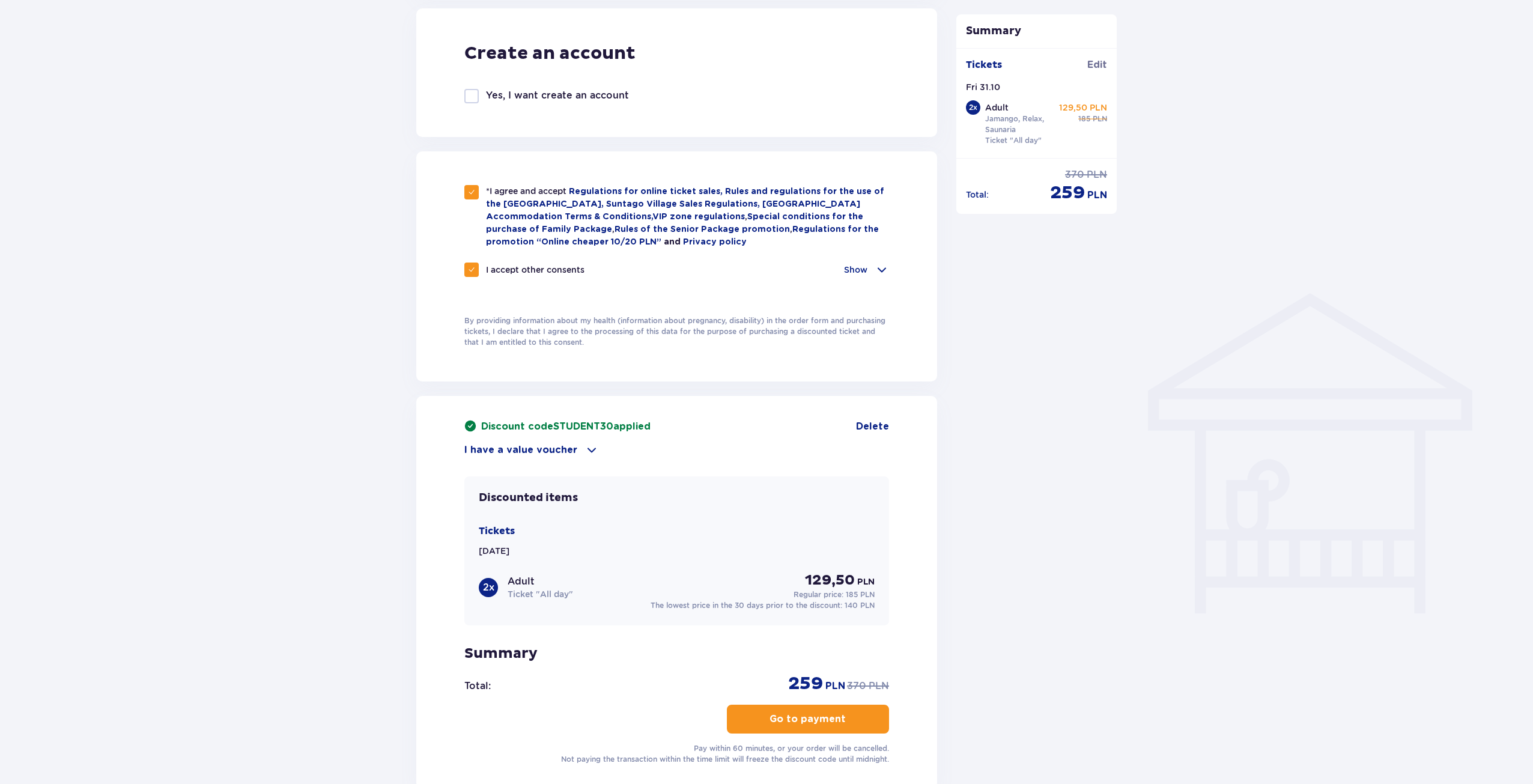
scroll to position [721, 0]
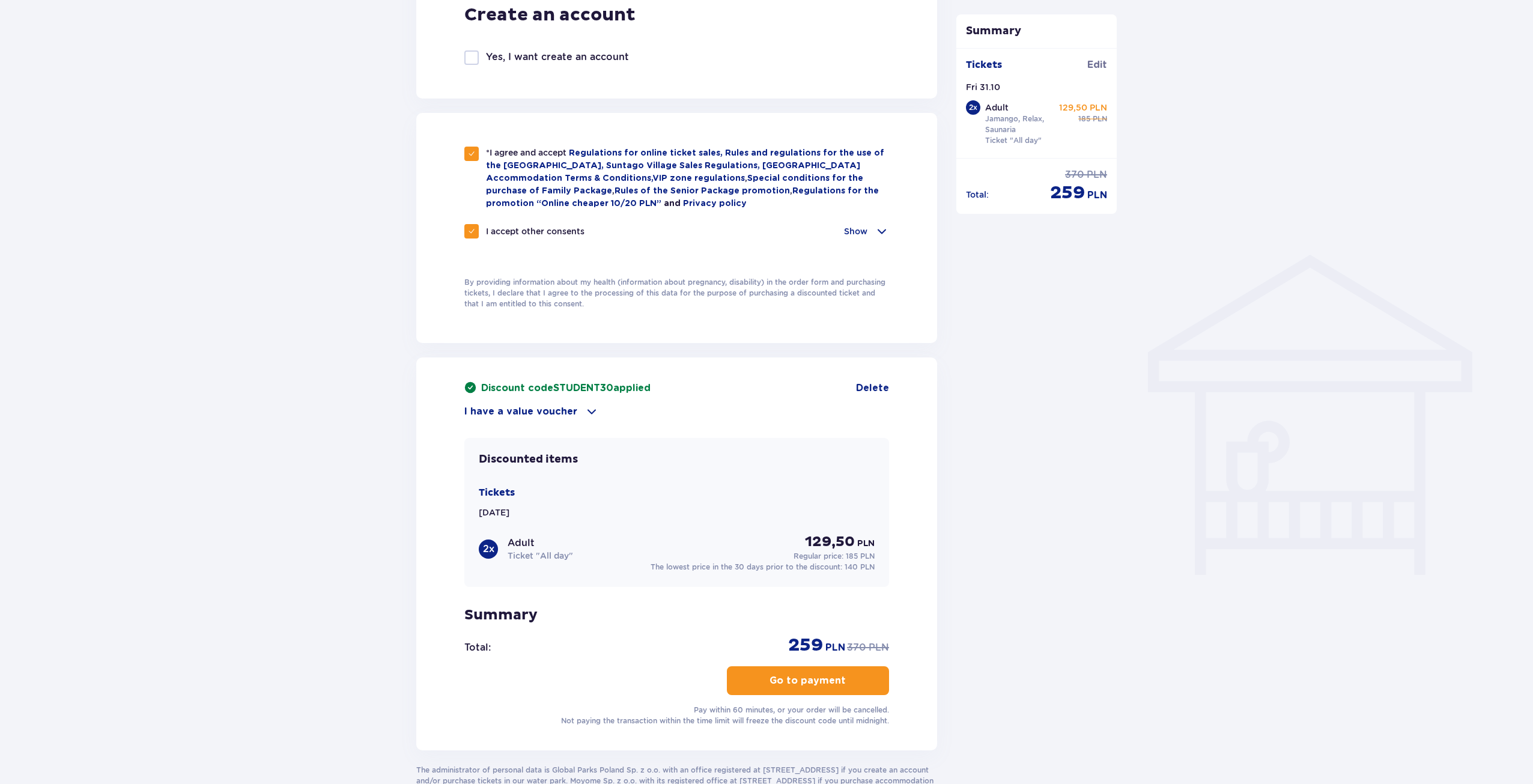
click at [820, 675] on p "Go to payment" at bounding box center [807, 681] width 76 height 14
